Goal: Transaction & Acquisition: Subscribe to service/newsletter

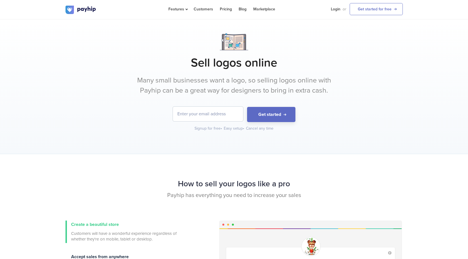
drag, startPoint x: 0, startPoint y: 0, endPoint x: 217, endPoint y: 118, distance: 246.9
click at [217, 118] on input "email" at bounding box center [208, 114] width 70 height 15
type input "[EMAIL_ADDRESS][DOMAIN_NAME]"
click at [261, 117] on button "Get started" at bounding box center [271, 114] width 48 height 15
click at [225, 117] on input "[EMAIL_ADDRESS][DOMAIN_NAME]" at bounding box center [208, 114] width 70 height 15
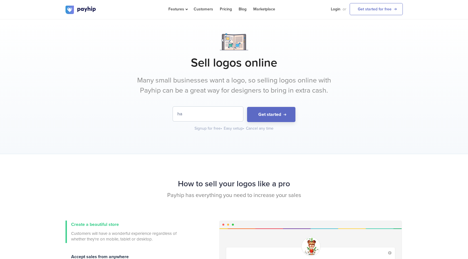
type input "h"
click at [286, 113] on button "Get started" at bounding box center [271, 114] width 48 height 15
click at [217, 136] on div "Sell logos online Many small businesses want a logo, so selling logos online wi…" at bounding box center [234, 86] width 468 height 135
click at [259, 114] on button "Get started" at bounding box center [271, 114] width 48 height 15
drag, startPoint x: 231, startPoint y: 132, endPoint x: 227, endPoint y: 125, distance: 8.2
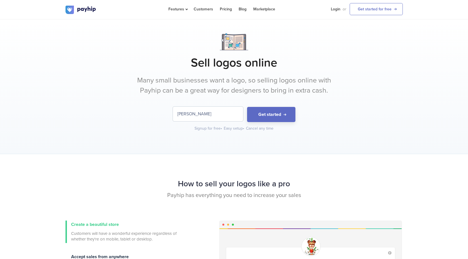
click at [230, 128] on div "Sell logos online Many small businesses want a logo, so selling logos online wi…" at bounding box center [234, 86] width 468 height 135
drag, startPoint x: 220, startPoint y: 120, endPoint x: 177, endPoint y: 119, distance: 42.5
click at [177, 119] on input "[PERSON_NAME]" at bounding box center [208, 114] width 70 height 15
type input "[EMAIL_ADDRESS][DOMAIN_NAME]"
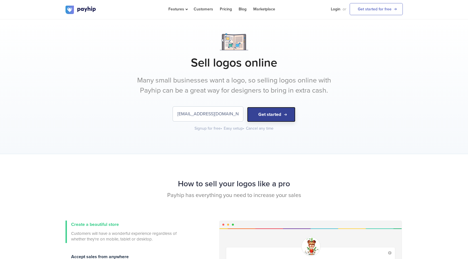
click at [257, 112] on button "Get started" at bounding box center [271, 114] width 48 height 15
